Goal: Task Accomplishment & Management: Manage account settings

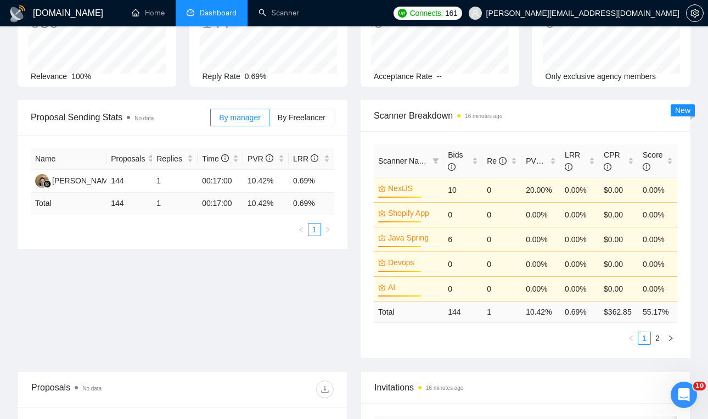
scroll to position [95, 0]
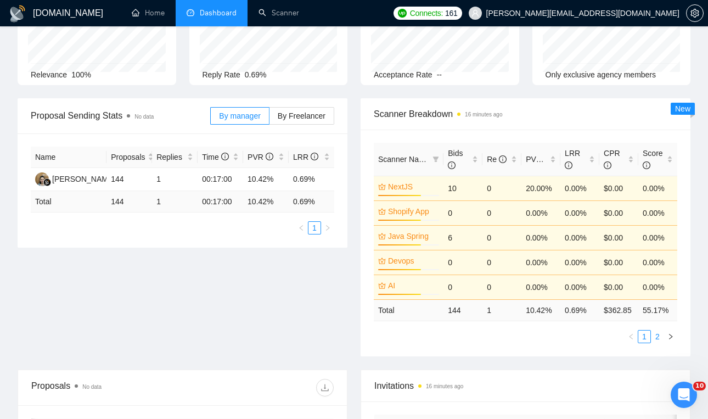
click at [660, 343] on link "2" at bounding box center [658, 337] width 12 height 12
click at [621, 186] on td "$0.00" at bounding box center [619, 188] width 39 height 25
